Goal: Information Seeking & Learning: Learn about a topic

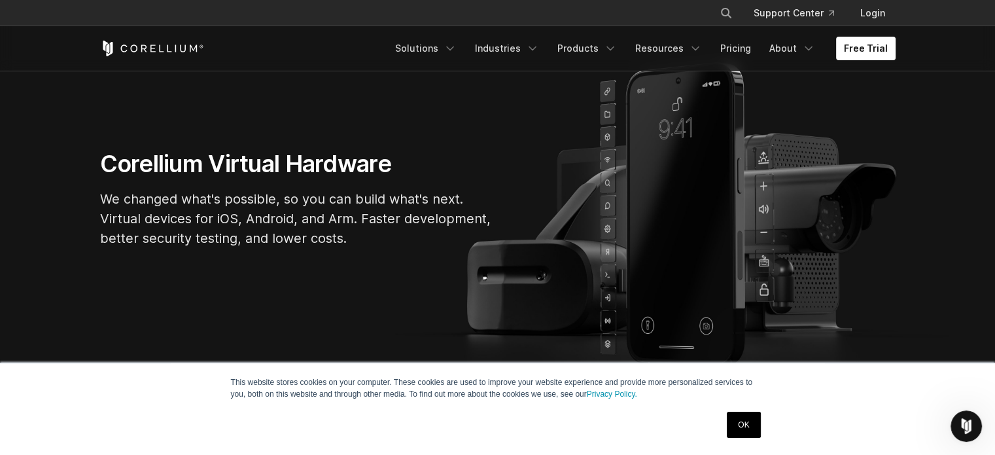
scroll to position [102, 0]
click at [594, 44] on link "Products" at bounding box center [586, 49] width 75 height 24
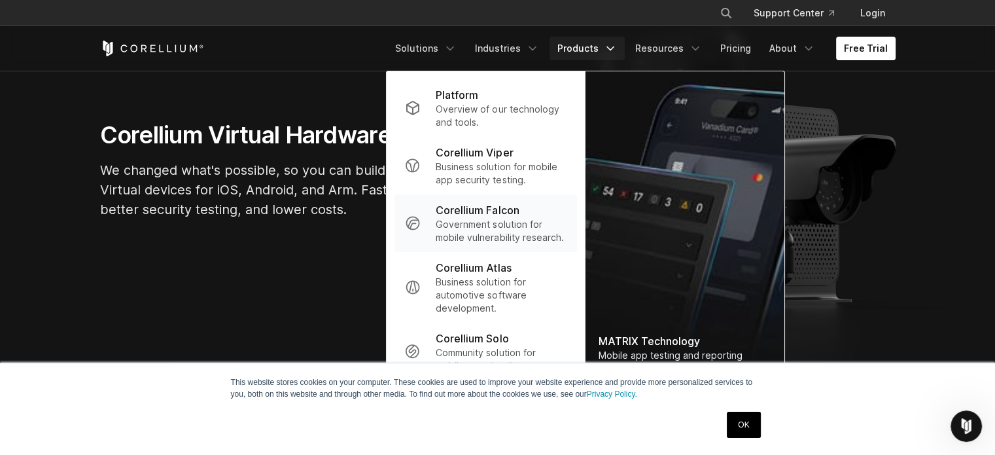
scroll to position [136, 0]
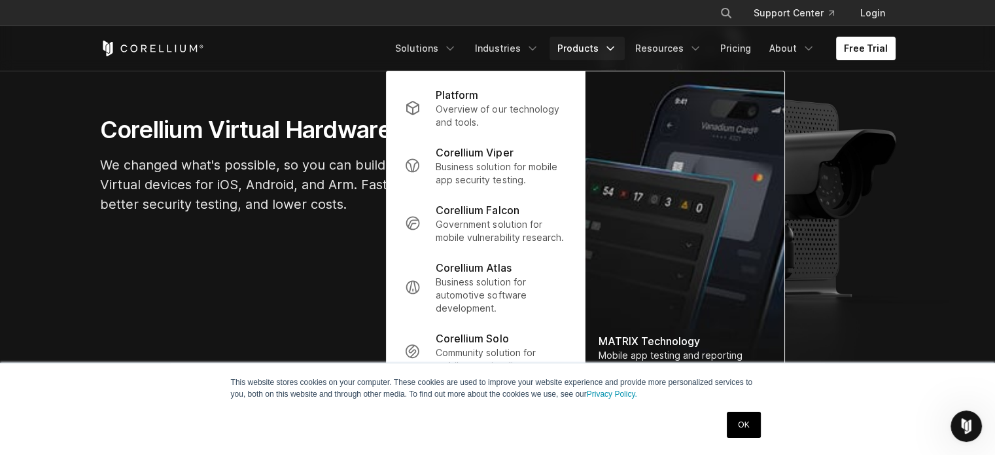
click at [741, 420] on link "OK" at bounding box center [743, 424] width 33 height 26
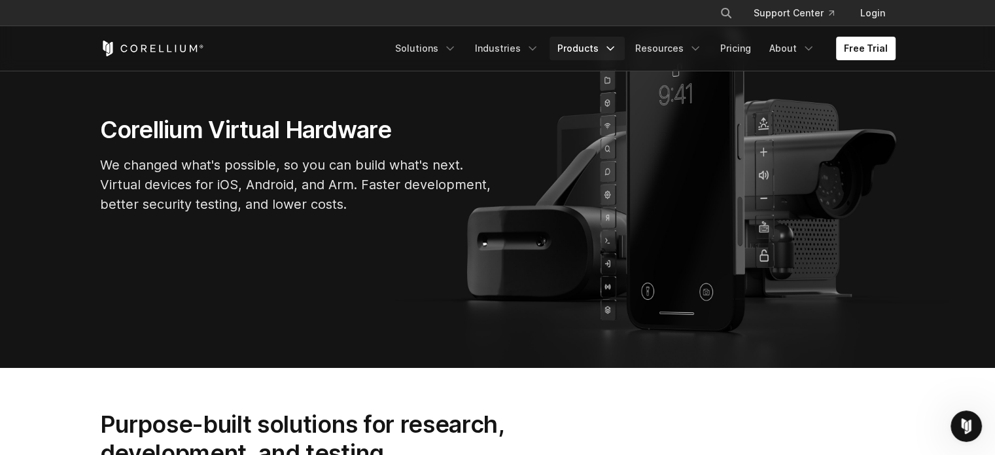
click at [594, 49] on link "Products" at bounding box center [586, 49] width 75 height 24
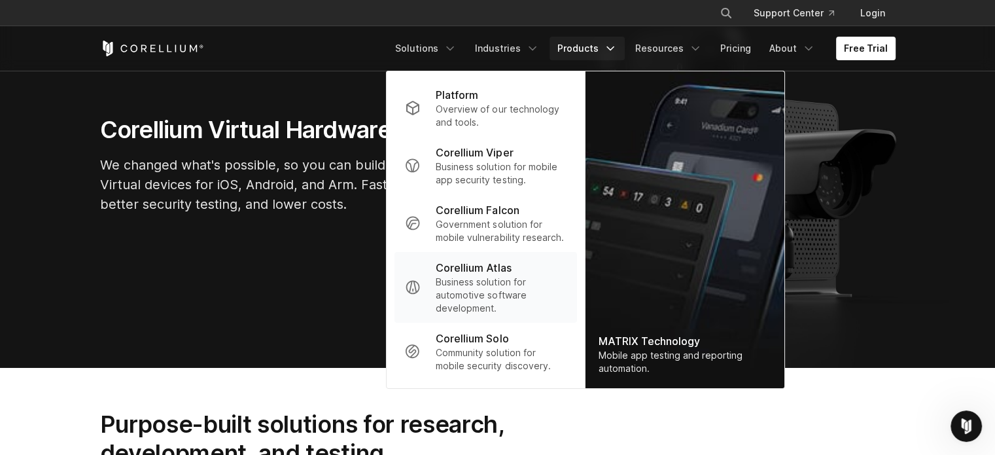
click at [468, 292] on p "Business solution for automotive software development." at bounding box center [501, 294] width 130 height 39
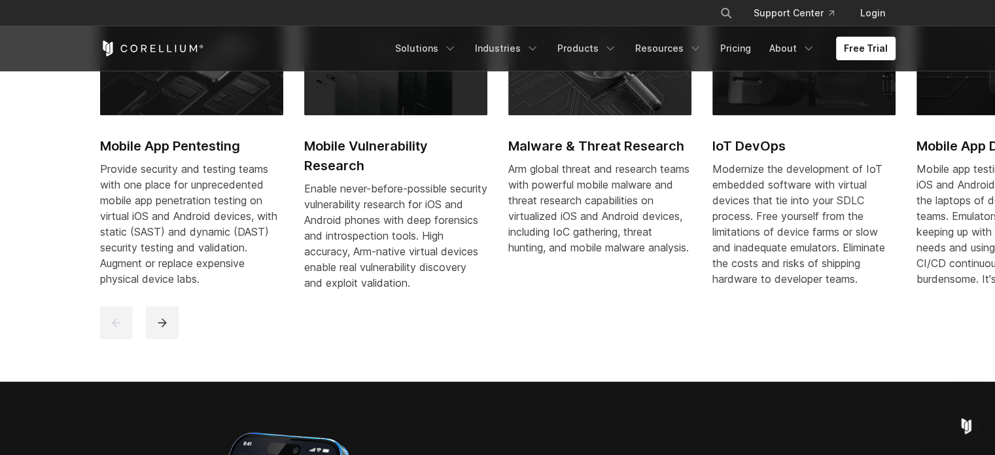
scroll to position [685, 0]
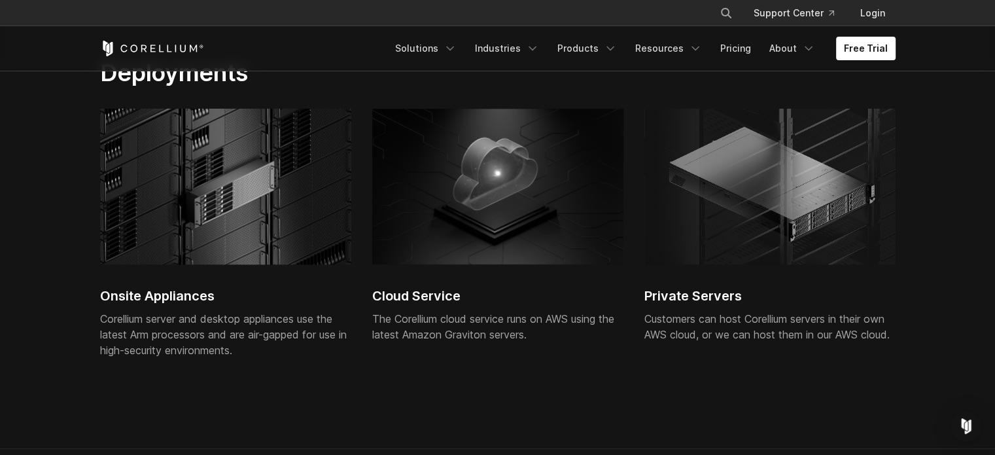
scroll to position [2654, 0]
drag, startPoint x: 369, startPoint y: 327, endPoint x: 477, endPoint y: 324, distance: 108.6
click at [477, 324] on div "Onsite Appliances Corellium server and desktop appliances use the latest Arm pr…" at bounding box center [508, 241] width 816 height 265
drag, startPoint x: 477, startPoint y: 324, endPoint x: 424, endPoint y: 329, distance: 53.8
click at [424, 306] on h2 "Cloud Service" at bounding box center [497, 296] width 251 height 20
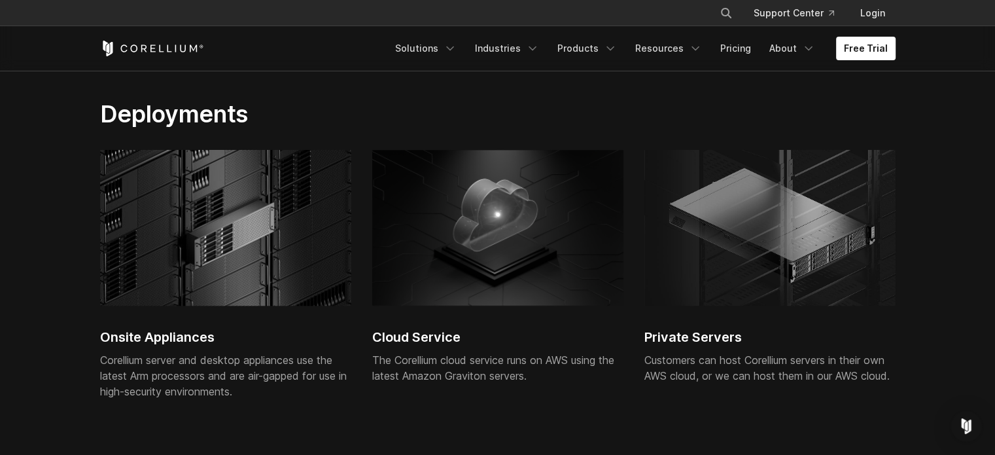
scroll to position [2615, 0]
drag, startPoint x: 643, startPoint y: 368, endPoint x: 457, endPoint y: 369, distance: 186.4
click at [457, 369] on div "Onsite Appliances Corellium server and desktop appliances use the latest Arm pr…" at bounding box center [508, 280] width 816 height 265
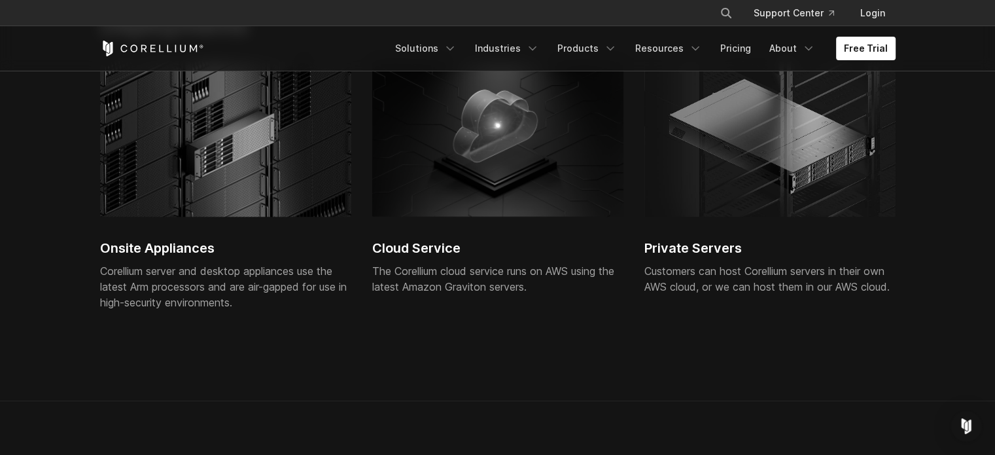
scroll to position [2702, 0]
drag, startPoint x: 369, startPoint y: 277, endPoint x: 477, endPoint y: 287, distance: 108.4
click at [477, 287] on div "Onsite Appliances Corellium server and desktop appliances use the latest Arm pr…" at bounding box center [508, 193] width 816 height 265
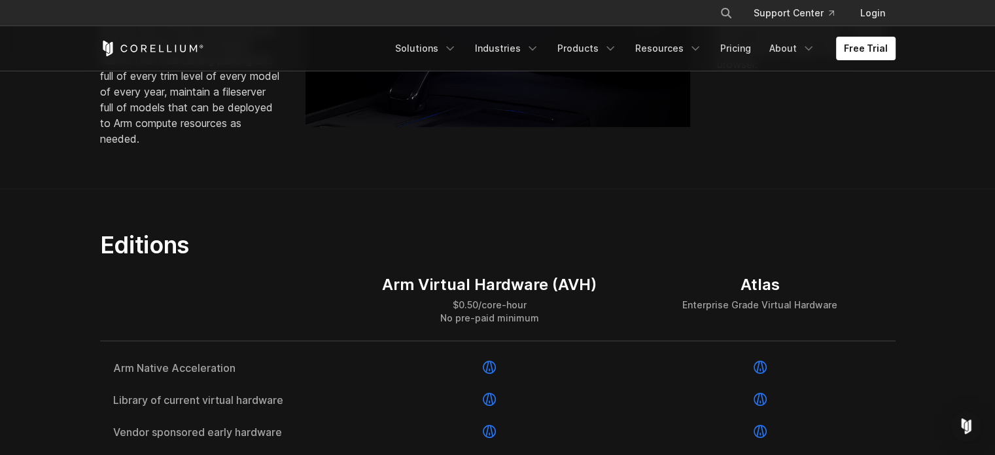
scroll to position [1453, 0]
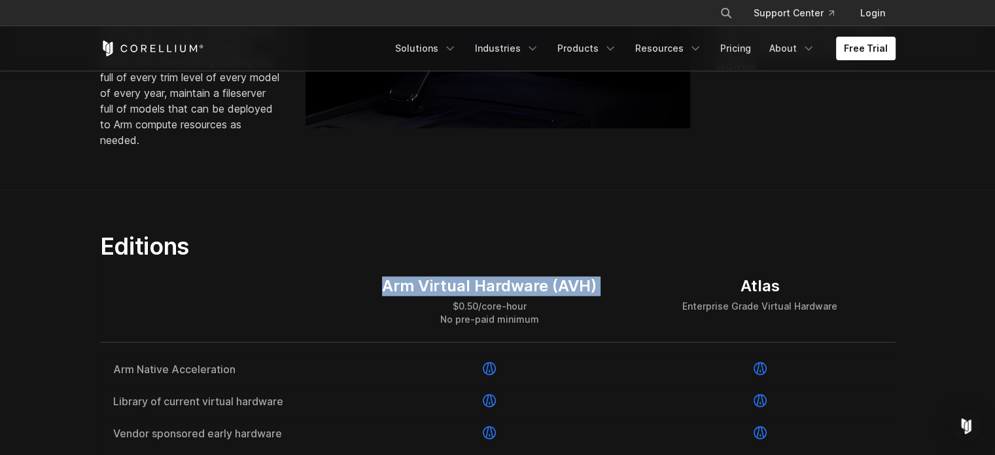
drag, startPoint x: 381, startPoint y: 328, endPoint x: 335, endPoint y: 312, distance: 48.4
click at [335, 312] on div "Arm Virtual Hardware (AVH) $0.50/core-hour No pre-paid minimum Atlas Enterprise…" at bounding box center [497, 301] width 795 height 82
click at [610, 324] on div "Arm Virtual Hardware (AVH) $0.50/core-hour No pre-paid minimum" at bounding box center [489, 300] width 270 height 81
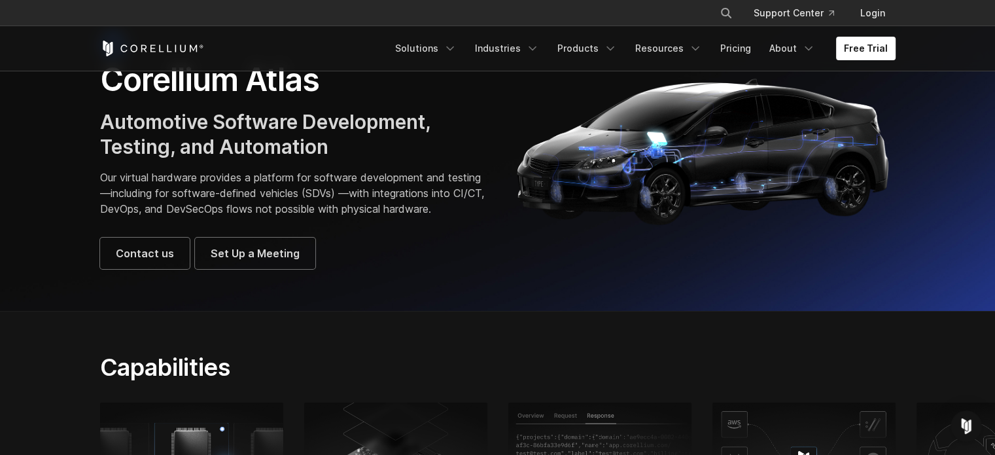
scroll to position [0, 0]
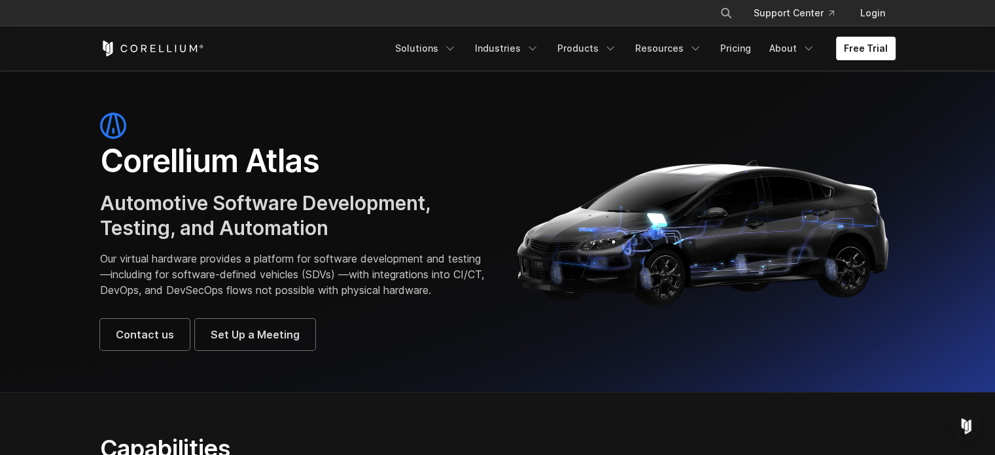
click at [594, 158] on img at bounding box center [703, 230] width 385 height 163
